Goal: Task Accomplishment & Management: Use online tool/utility

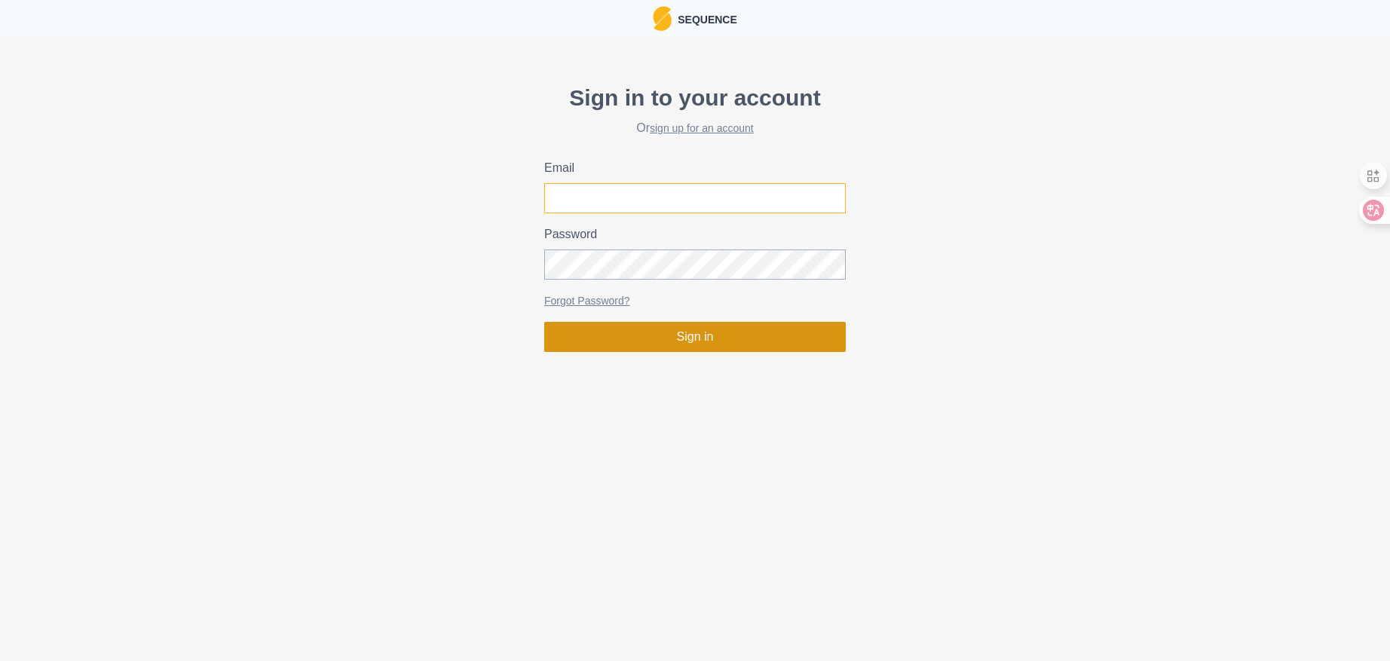
type input "[EMAIL_ADDRESS][DOMAIN_NAME]"
click at [712, 345] on button "Sign in" at bounding box center [695, 337] width 302 height 30
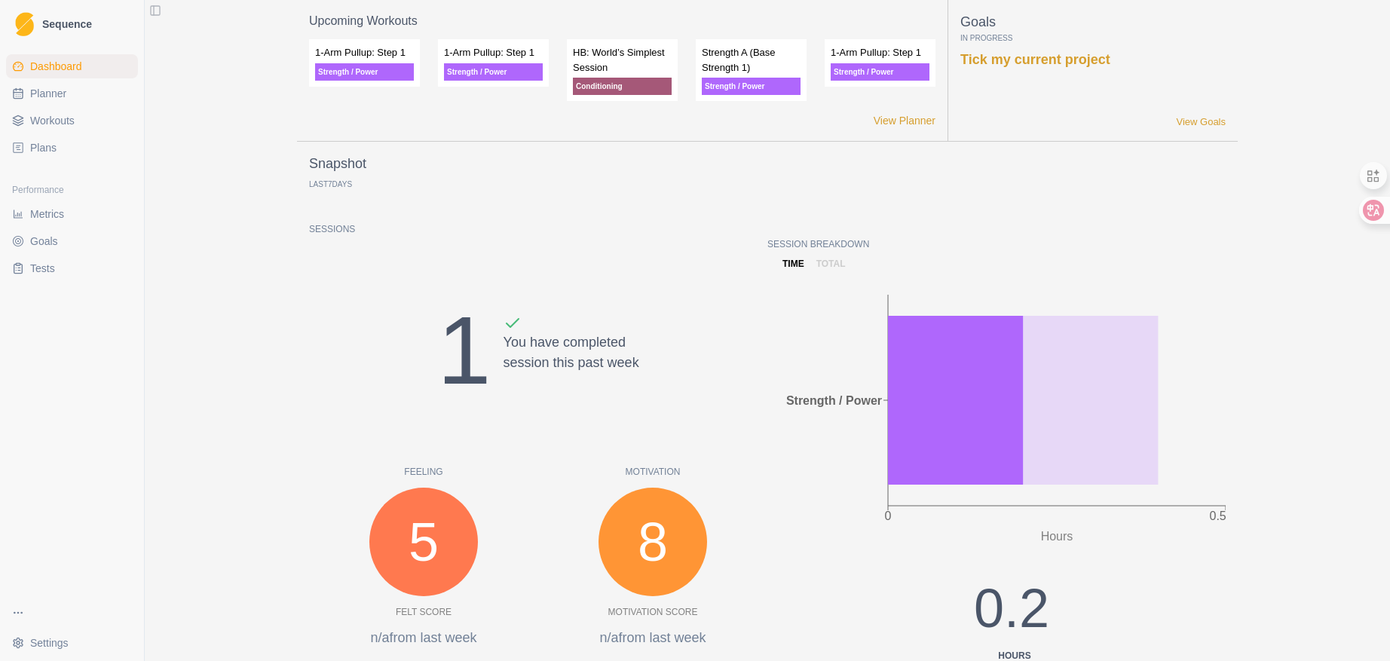
click at [47, 152] on span "Plans" at bounding box center [43, 147] width 26 height 15
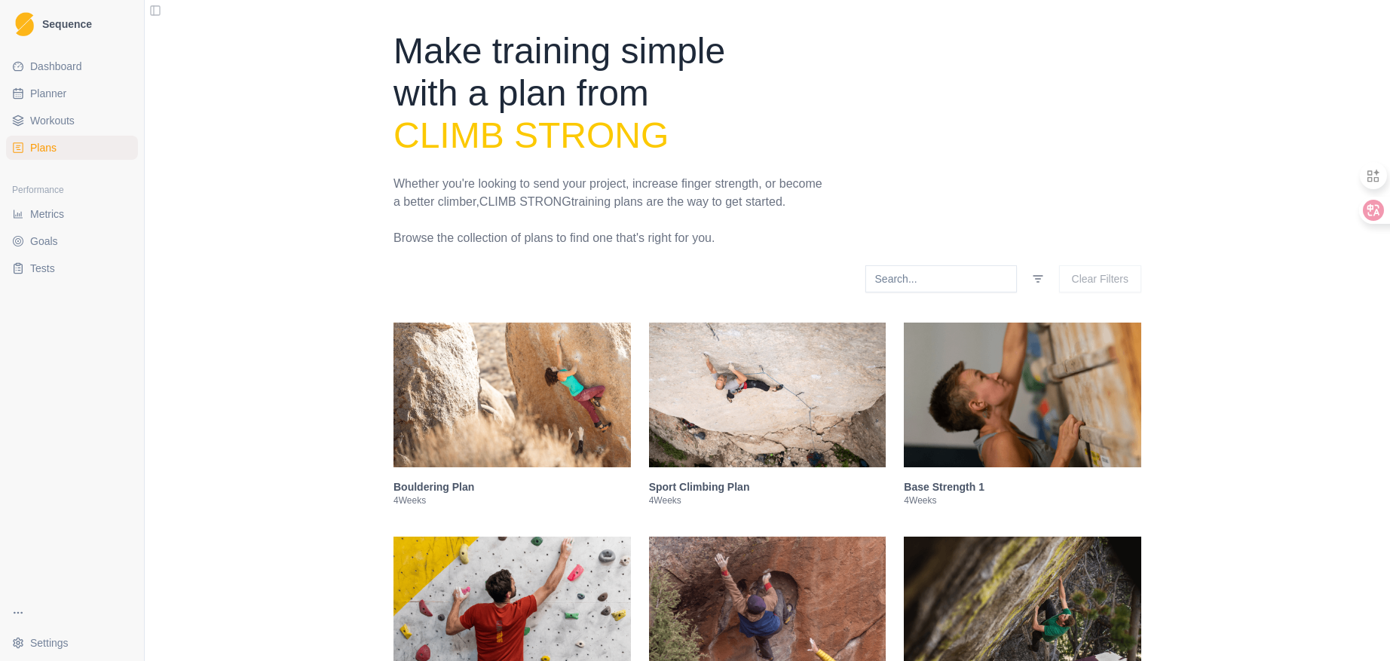
click at [46, 59] on span "Dashboard" at bounding box center [56, 66] width 52 height 15
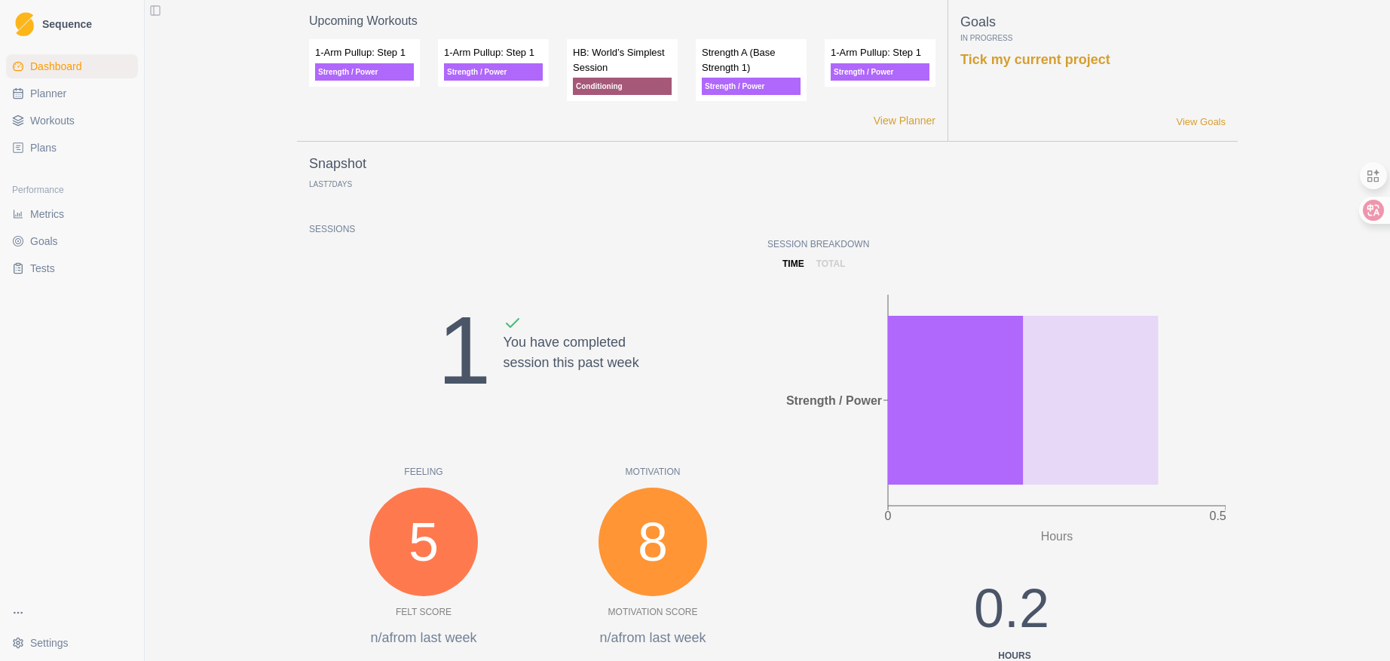
click at [47, 95] on span "Planner" at bounding box center [48, 93] width 36 height 15
select select "month"
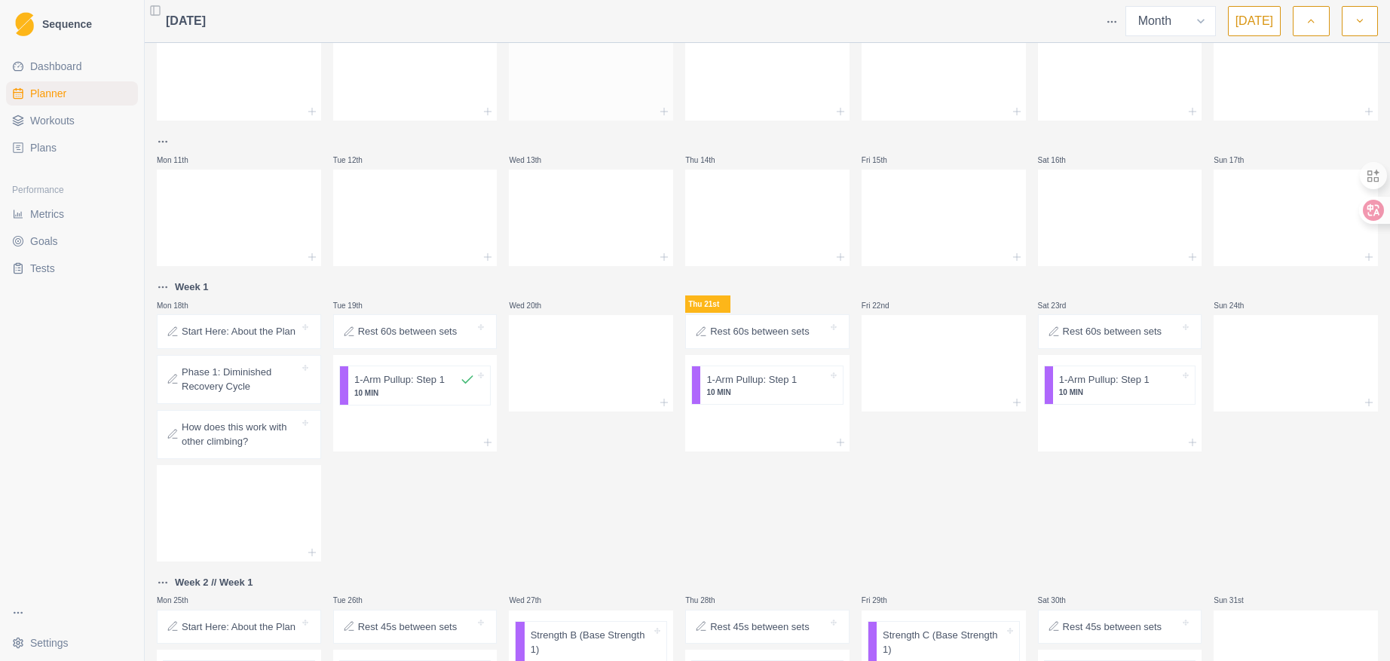
scroll to position [226, 0]
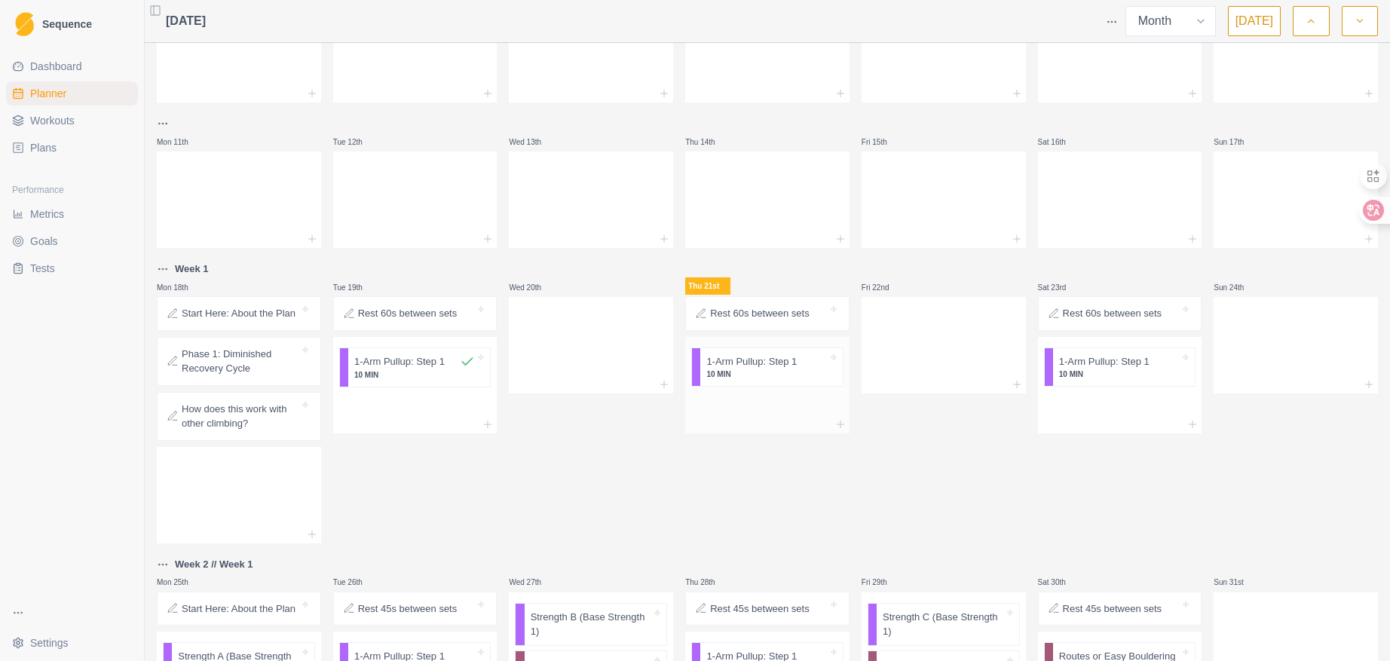
click at [746, 370] on p "10 MIN" at bounding box center [766, 374] width 121 height 11
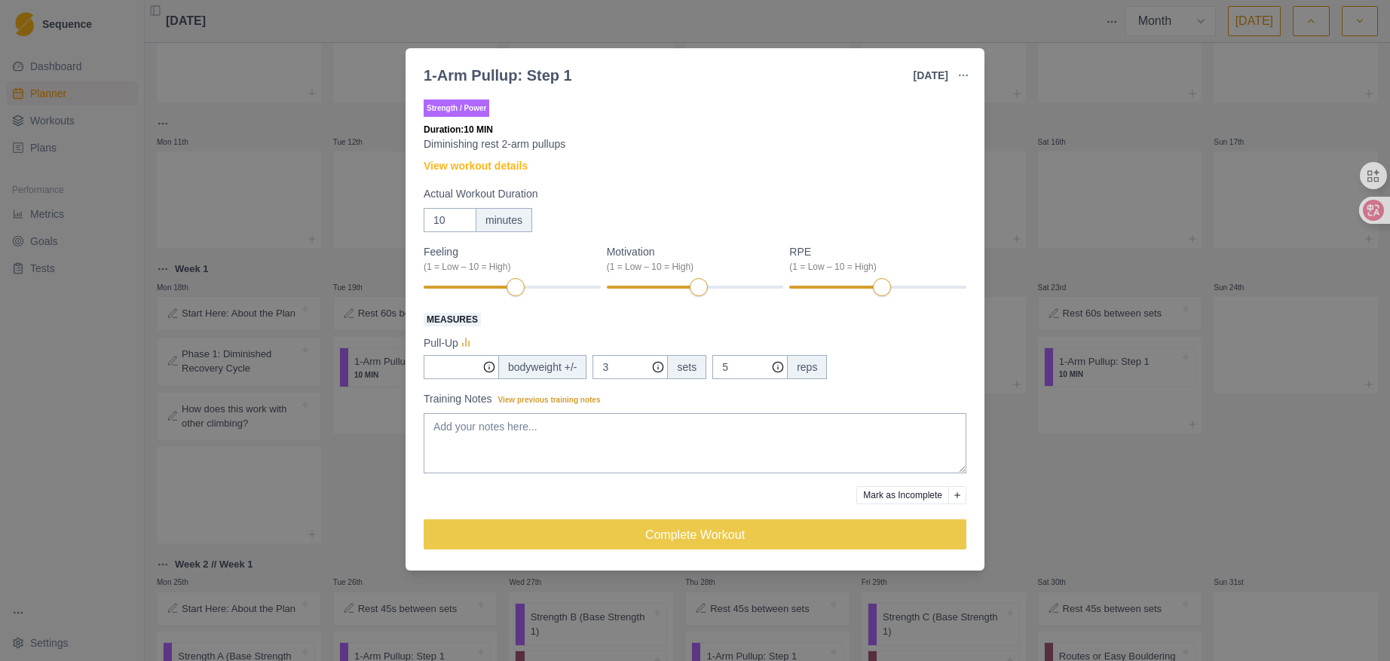
click at [962, 494] on button "Add reason" at bounding box center [958, 495] width 18 height 18
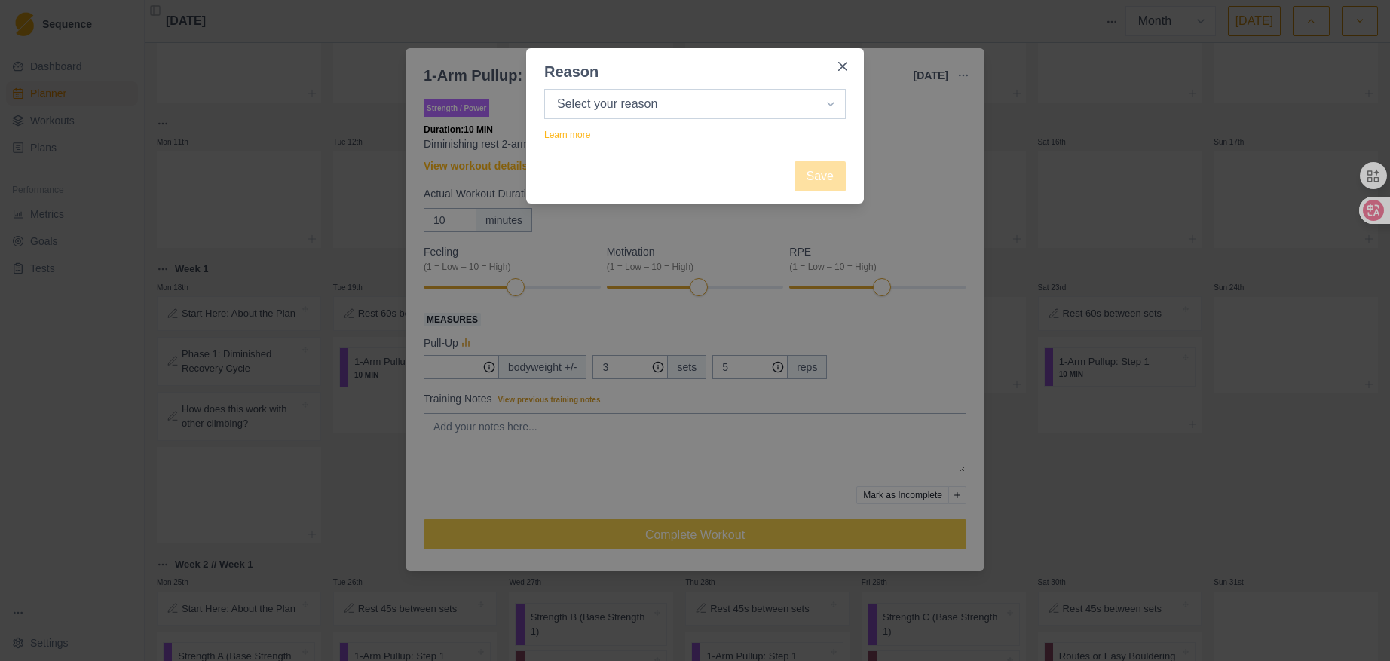
click at [826, 106] on select "Select your reason No reason given Not motivated Not recovered Not enough time …" at bounding box center [695, 104] width 302 height 30
click at [848, 64] on button "Close" at bounding box center [843, 66] width 24 height 24
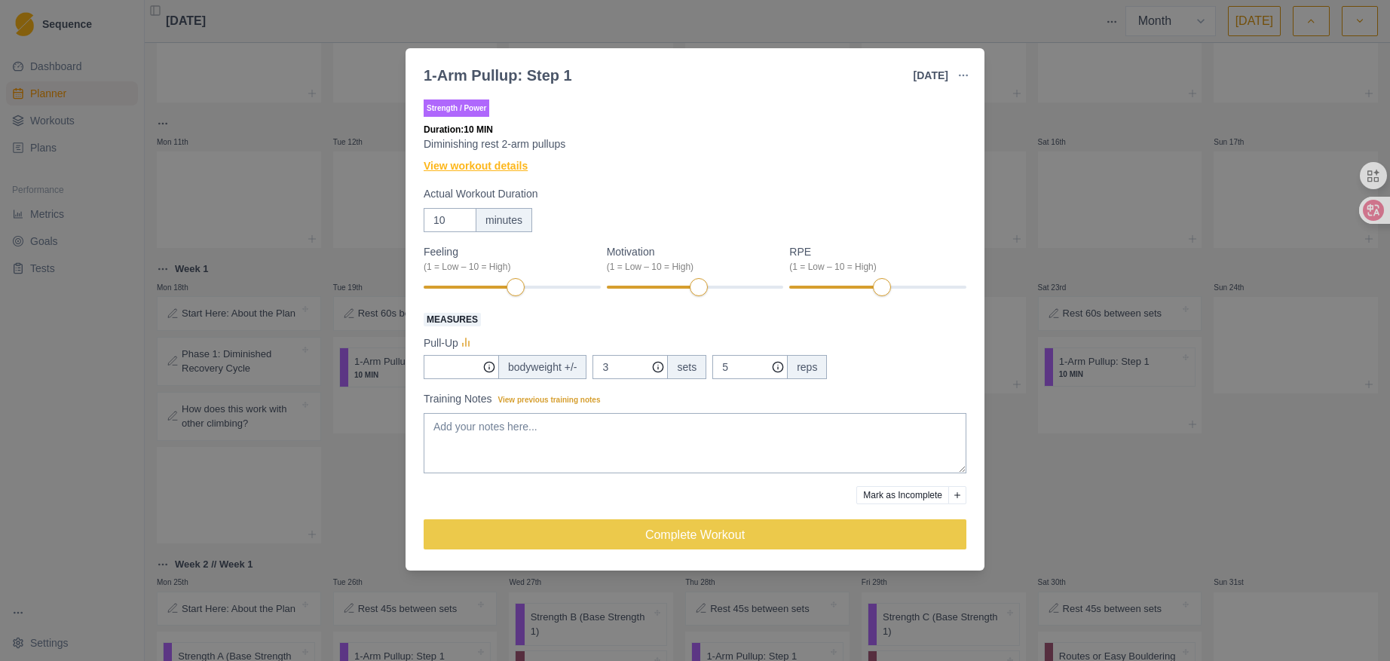
click at [489, 159] on link "View workout details" at bounding box center [476, 166] width 104 height 16
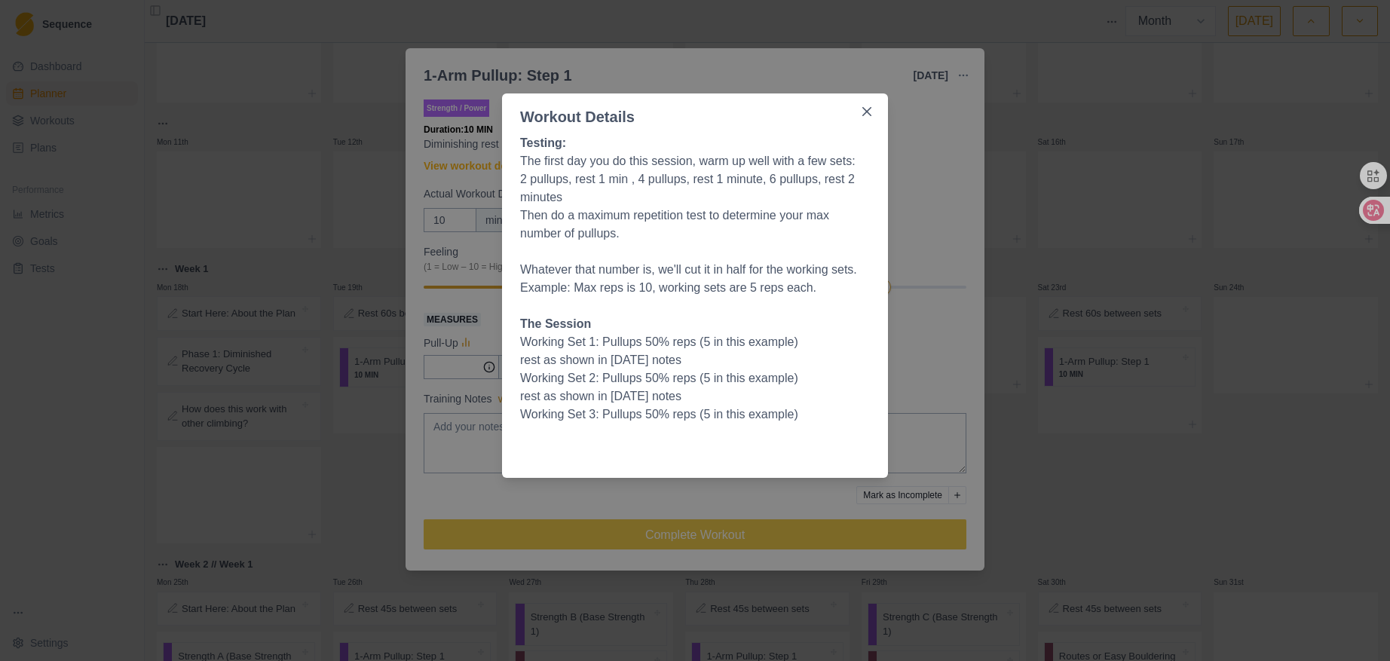
scroll to position [0, 0]
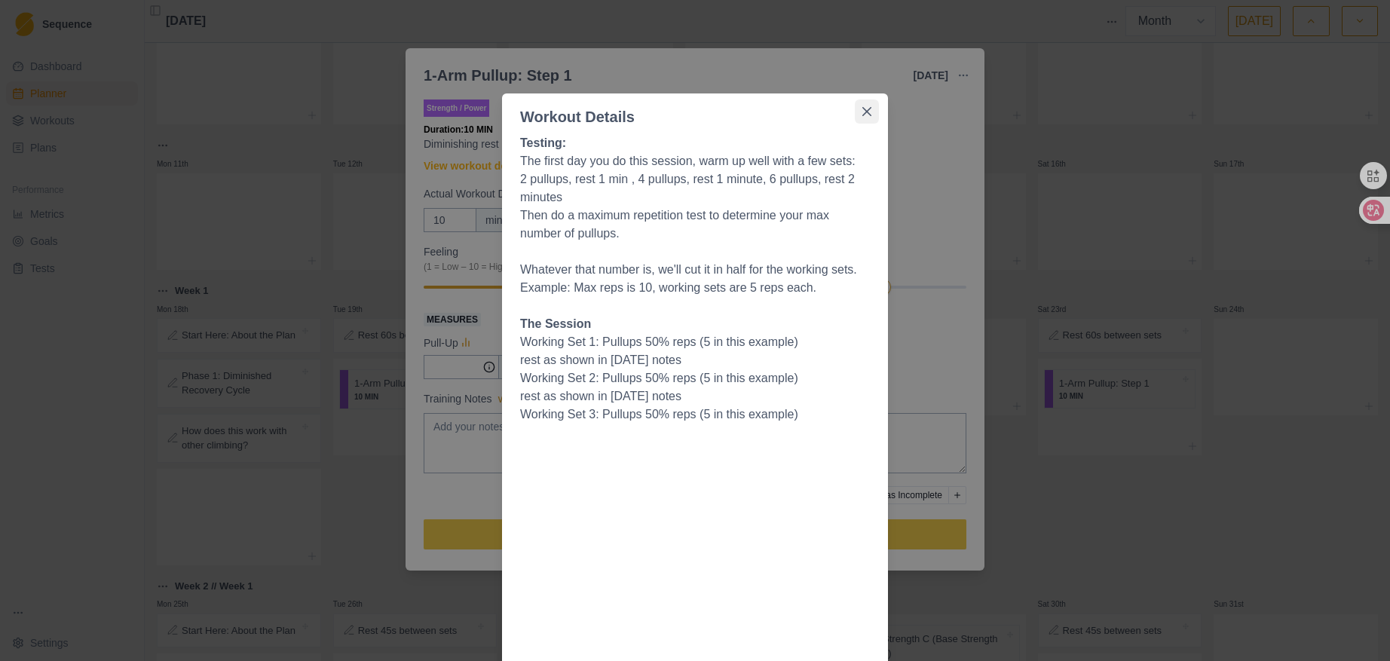
click at [855, 112] on button "Close" at bounding box center [867, 112] width 24 height 24
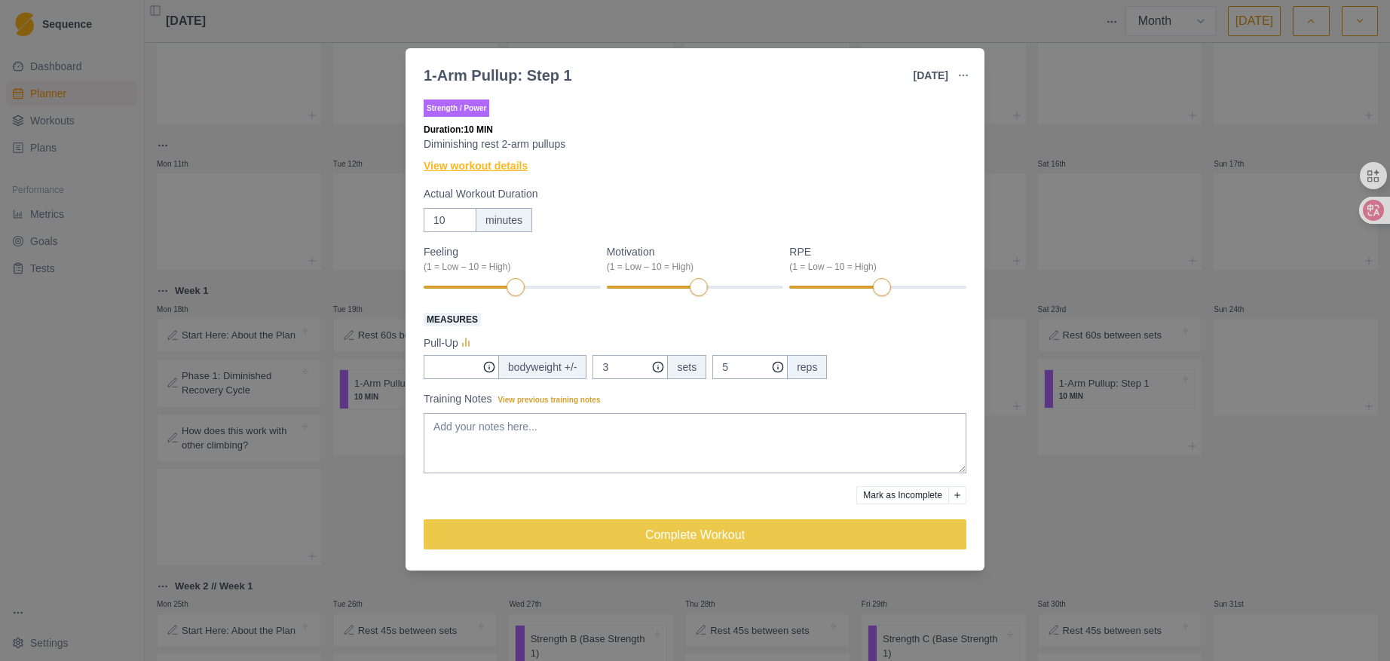
click at [507, 168] on link "View workout details" at bounding box center [476, 166] width 104 height 16
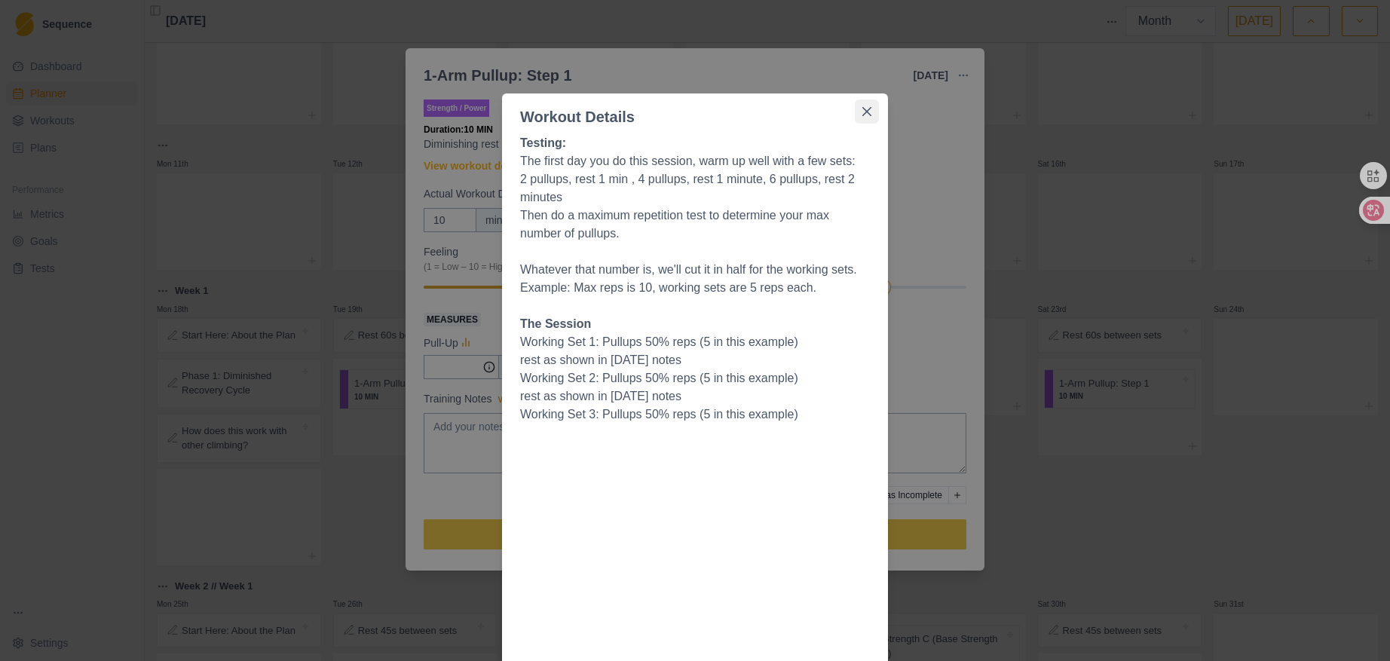
click at [863, 115] on icon "Close" at bounding box center [867, 111] width 9 height 9
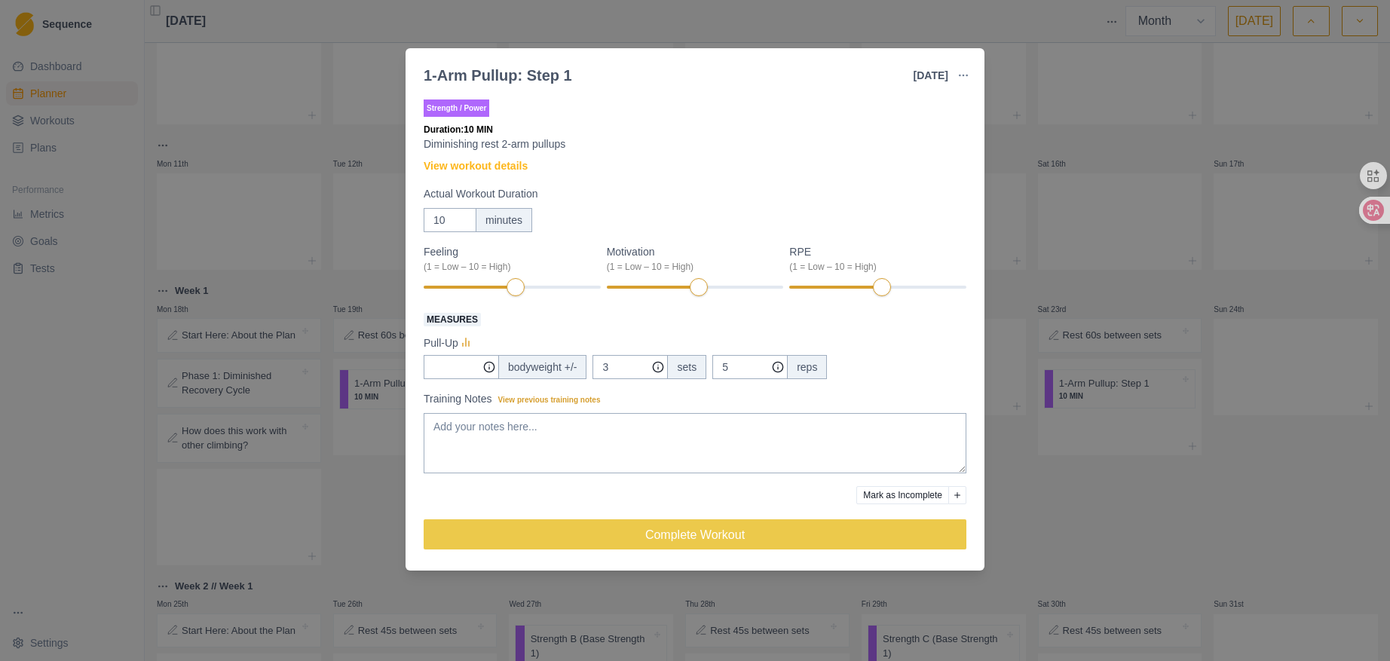
click at [878, 207] on div "Actual Workout Duration 10 minutes" at bounding box center [695, 209] width 543 height 46
type input "9"
click at [461, 223] on input "9" at bounding box center [450, 220] width 53 height 24
click at [556, 284] on div "8" at bounding box center [565, 287] width 21 height 21
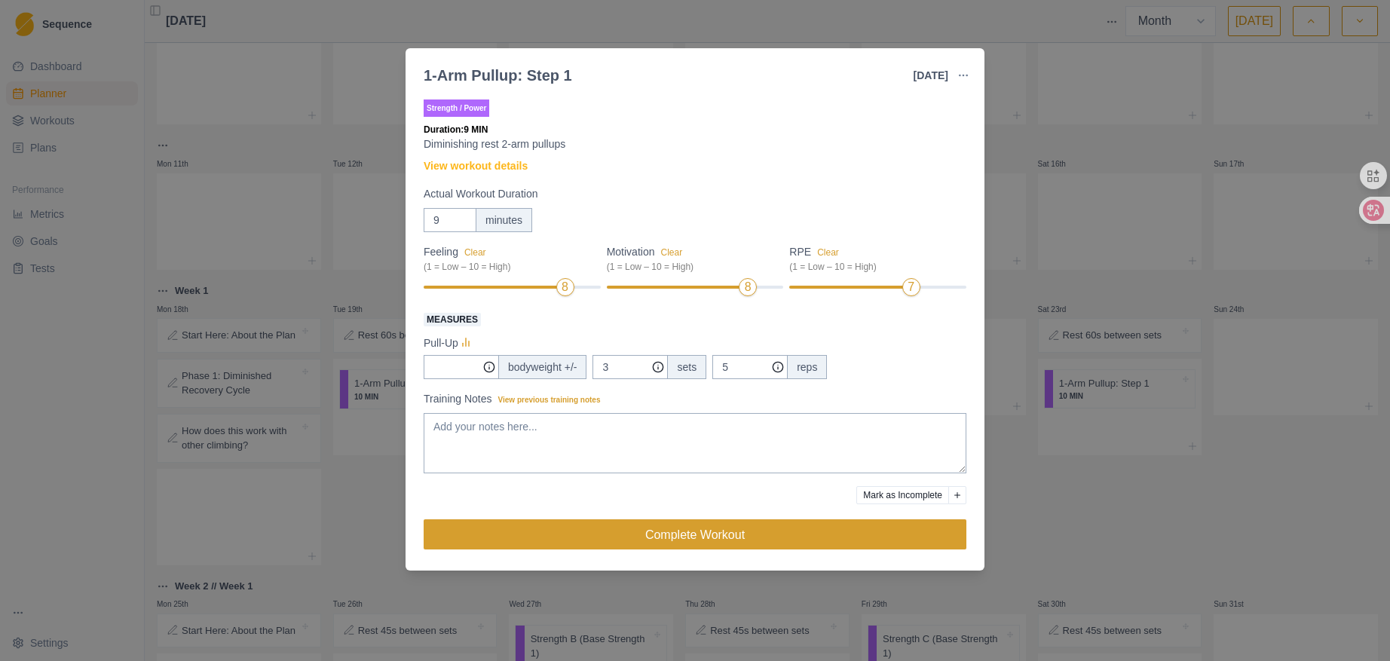
click at [670, 543] on button "Complete Workout" at bounding box center [695, 535] width 543 height 30
